Goal: Information Seeking & Learning: Learn about a topic

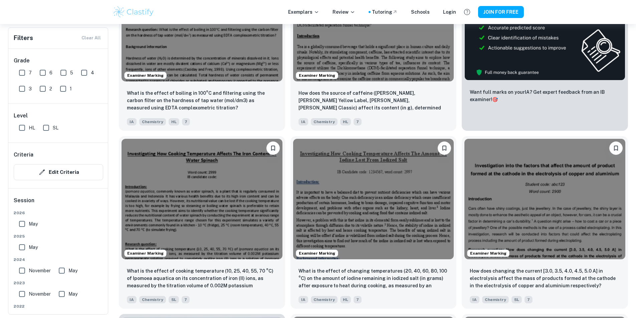
scroll to position [257, 0]
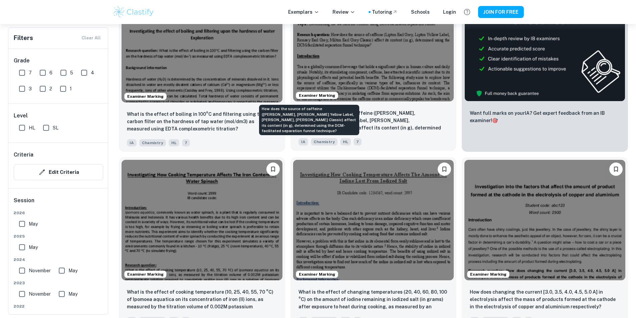
click at [299, 110] on p "How does the source of caffeine ([PERSON_NAME], [PERSON_NAME] Yellow Label, [PE…" at bounding box center [374, 121] width 150 height 23
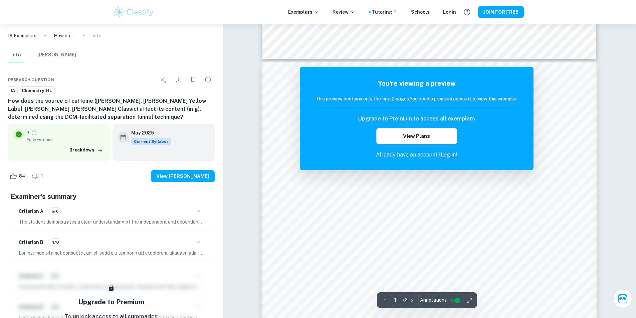
scroll to position [476, 0]
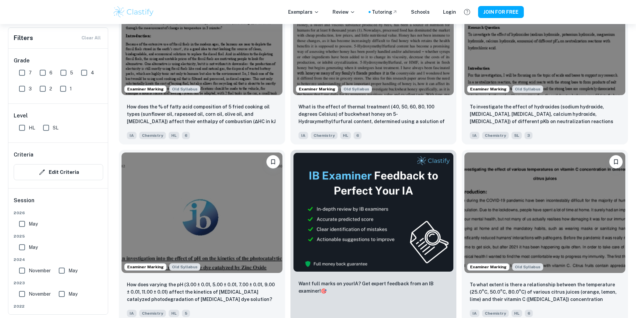
scroll to position [2046, 0]
